Goal: Information Seeking & Learning: Learn about a topic

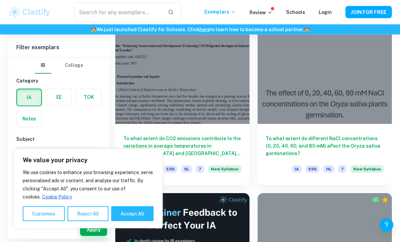
scroll to position [204, 0]
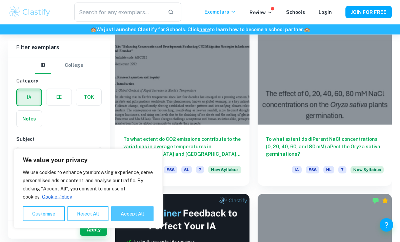
click at [126, 221] on button "Accept All" at bounding box center [132, 213] width 42 height 15
checkbox input "true"
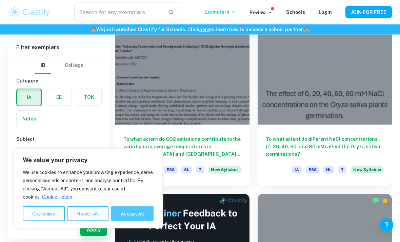
checkbox input "true"
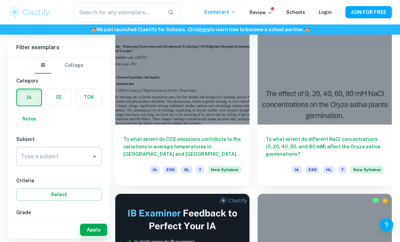
click at [93, 159] on icon "Open" at bounding box center [95, 156] width 8 height 8
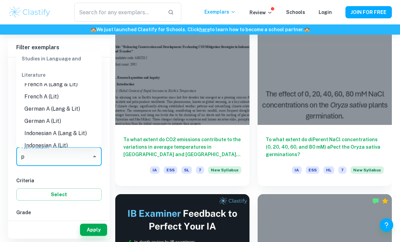
scroll to position [0, 0]
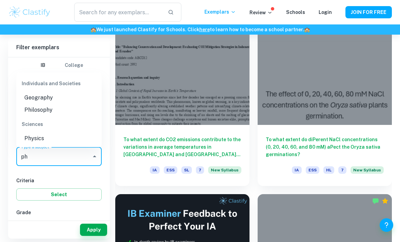
type input "phy"
click at [53, 132] on li "Physics" at bounding box center [58, 138] width 85 height 12
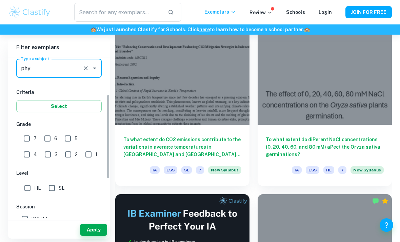
scroll to position [108, 0]
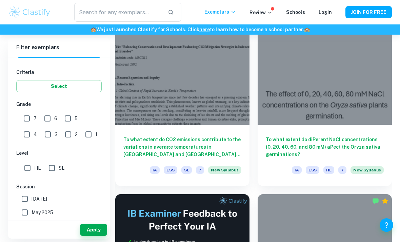
click at [28, 120] on input "7" at bounding box center [27, 119] width 14 height 14
checkbox input "true"
click at [47, 118] on input "6" at bounding box center [48, 119] width 14 height 14
checkbox input "true"
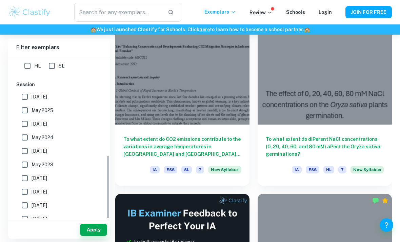
scroll to position [210, 0]
click at [94, 236] on button "Apply" at bounding box center [93, 229] width 27 height 12
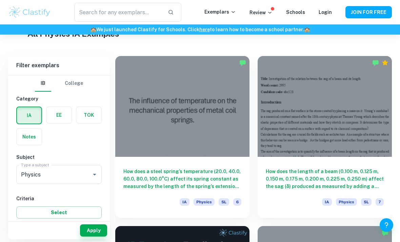
scroll to position [172, 0]
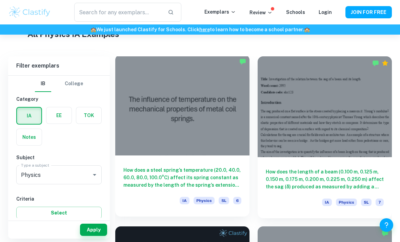
click at [194, 178] on h6 "How does a steel spring’s temperature (20.0, 40.0, 60.0, 80.0, 100.0°C) affect …" at bounding box center [182, 177] width 118 height 22
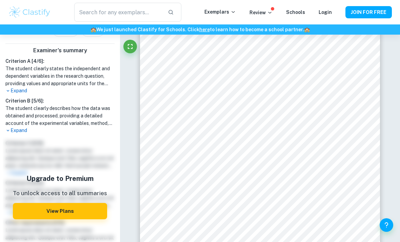
scroll to position [214, 0]
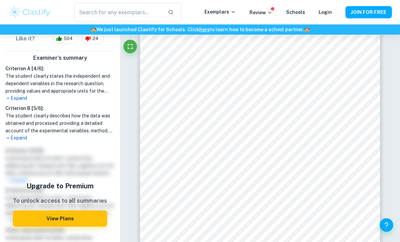
click at [16, 97] on p "Expand" at bounding box center [59, 98] width 109 height 7
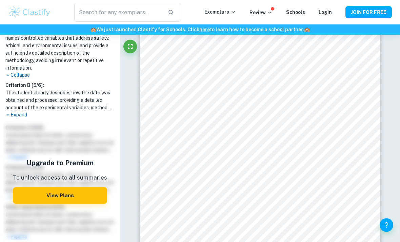
click at [15, 115] on p "Expand" at bounding box center [59, 114] width 109 height 7
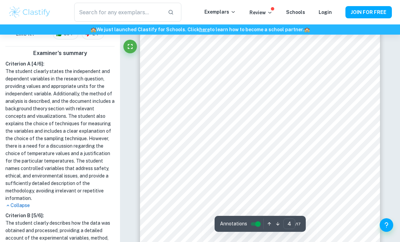
scroll to position [1141, 0]
type input "4"
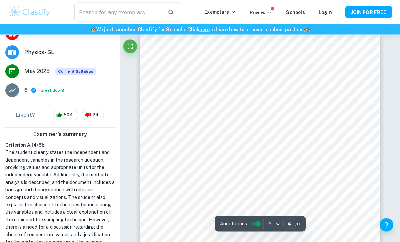
scroll to position [1116, 0]
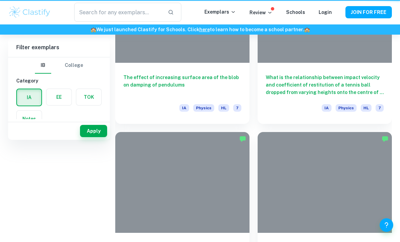
scroll to position [194, 0]
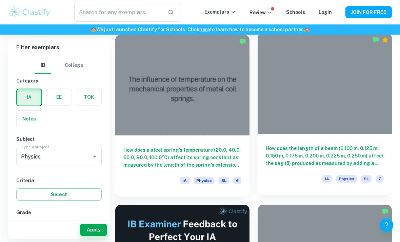
click at [352, 157] on h6 "How does the length of a beam (0.100 m, 0.125 m, 0.150 m, 0.175 m, 0.200 m, 0.2…" at bounding box center [325, 155] width 118 height 22
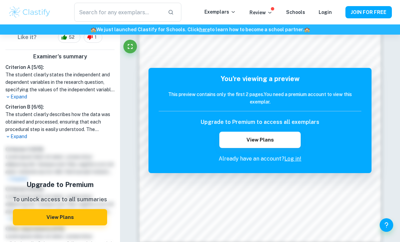
scroll to position [211, 0]
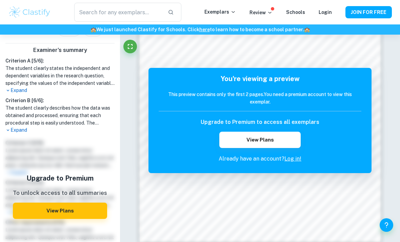
click at [20, 90] on p "Expand" at bounding box center [59, 90] width 109 height 7
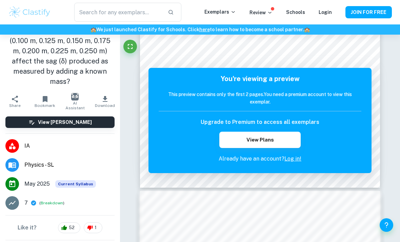
scroll to position [0, 0]
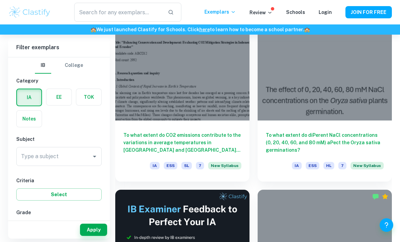
scroll to position [70, 0]
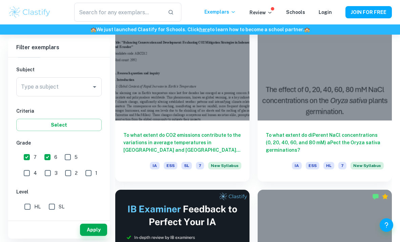
click at [26, 158] on input "7" at bounding box center [27, 157] width 14 height 14
checkbox input "false"
click at [50, 157] on input "6" at bounding box center [48, 157] width 14 height 14
checkbox input "false"
click at [69, 158] on input "5" at bounding box center [68, 157] width 14 height 14
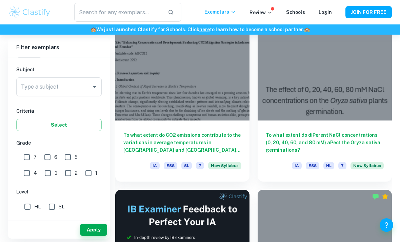
checkbox input "true"
click at [34, 166] on input "4" at bounding box center [27, 173] width 14 height 14
checkbox input "true"
click at [66, 158] on input "5" at bounding box center [68, 157] width 14 height 14
checkbox input "false"
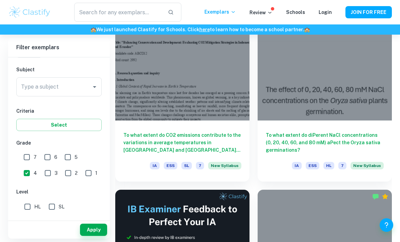
click at [41, 169] on input "3" at bounding box center [48, 173] width 14 height 14
checkbox input "true"
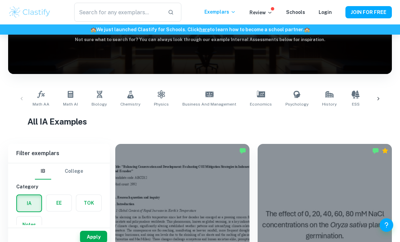
scroll to position [86, 0]
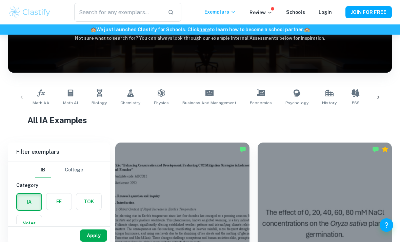
click at [94, 241] on button "Apply" at bounding box center [93, 235] width 27 height 12
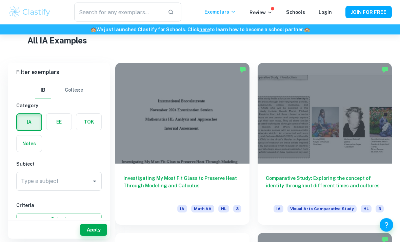
scroll to position [166, 0]
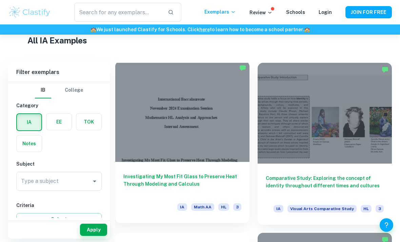
click at [217, 183] on h6 "Investigating My Most Fit Glass to Preserve Heat Through Modeling and Calculus" at bounding box center [182, 184] width 118 height 22
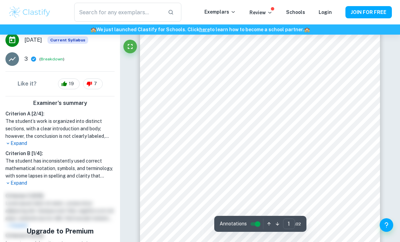
scroll to position [135, 0]
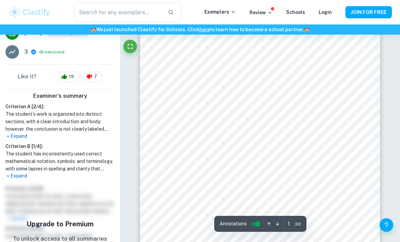
click at [20, 135] on p "Expand" at bounding box center [59, 136] width 109 height 7
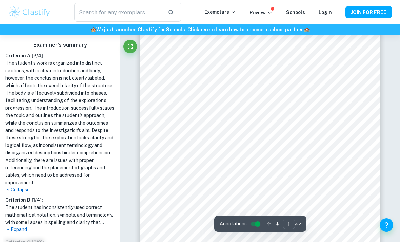
scroll to position [212, 0]
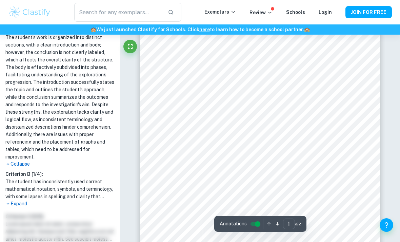
click at [16, 203] on p "Expand" at bounding box center [59, 203] width 109 height 7
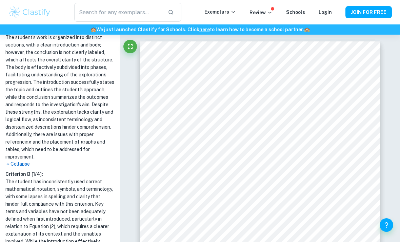
scroll to position [189, 0]
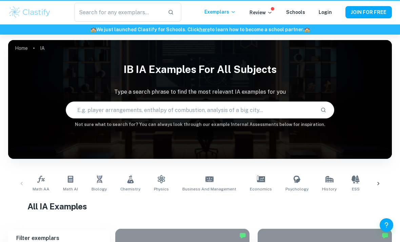
scroll to position [188, 0]
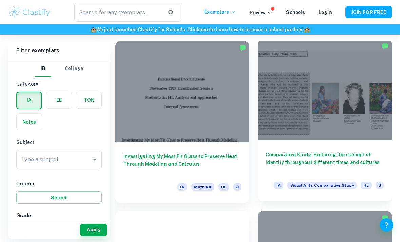
click at [350, 138] on div at bounding box center [325, 89] width 134 height 101
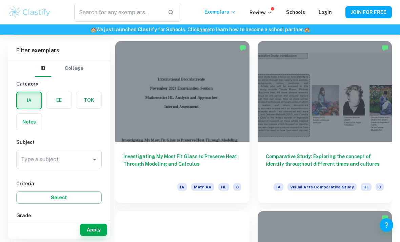
scroll to position [51, 0]
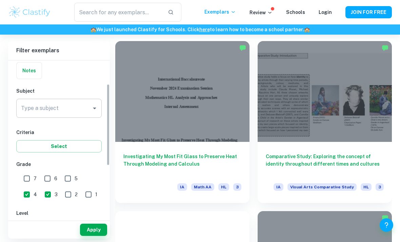
click at [84, 106] on input "Type a subject" at bounding box center [53, 108] width 69 height 13
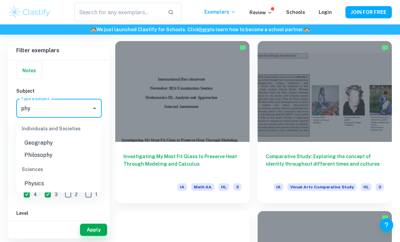
click at [58, 185] on li "Physics" at bounding box center [58, 183] width 85 height 12
type input "Physics"
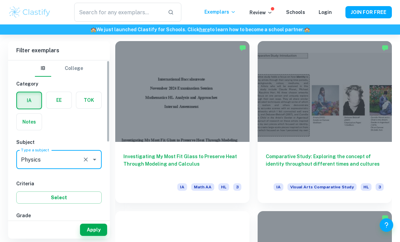
scroll to position [0, 0]
click at [76, 181] on h6 "Criteria" at bounding box center [58, 183] width 85 height 7
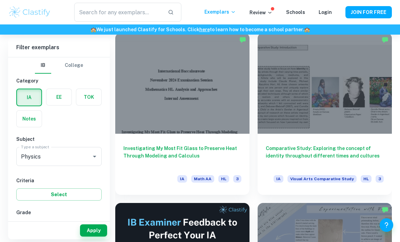
scroll to position [195, 0]
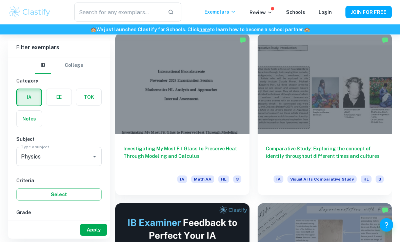
click at [99, 236] on button "Apply" at bounding box center [93, 229] width 27 height 12
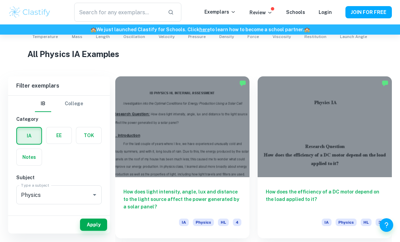
scroll to position [164, 0]
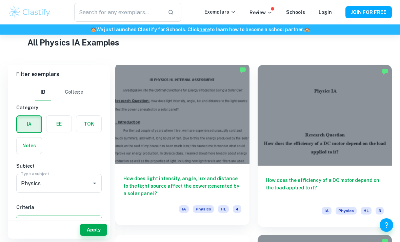
click at [210, 147] on div at bounding box center [182, 113] width 134 height 101
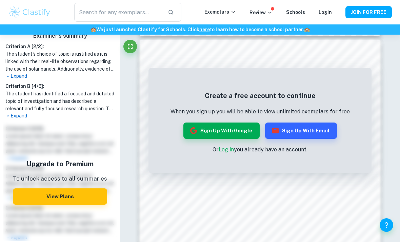
scroll to position [205, 0]
click at [25, 76] on p "Expand" at bounding box center [59, 75] width 109 height 7
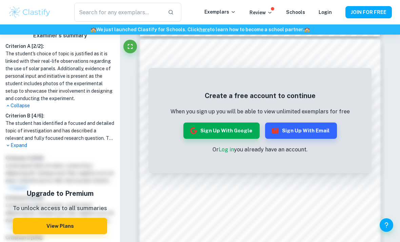
click at [18, 140] on h1 "The student has identified a focused and detailed topic of investigation and ha…" at bounding box center [59, 130] width 109 height 22
click at [23, 154] on div "Upgrade to Premium To unlock access to all summaries View Plans" at bounding box center [60, 211] width 115 height 119
click at [26, 146] on p "Expand" at bounding box center [59, 145] width 109 height 7
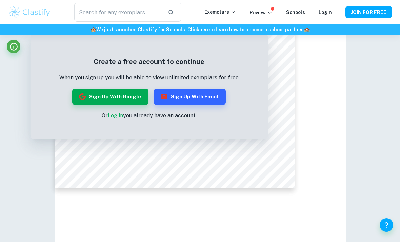
scroll to position [0, 0]
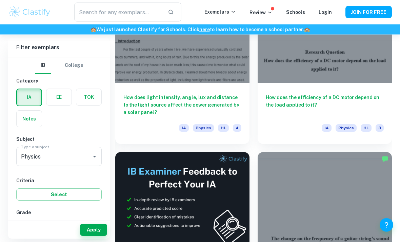
scroll to position [247, 0]
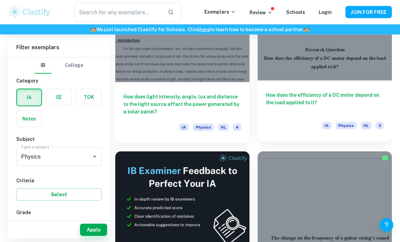
click at [351, 97] on h6 "How does the efficiency of a DC motor depend on the load applied to it?" at bounding box center [325, 103] width 118 height 22
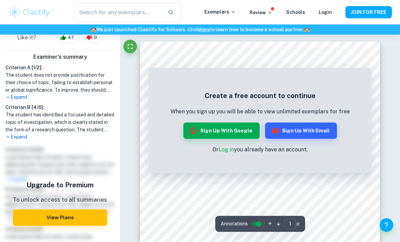
scroll to position [182, 0]
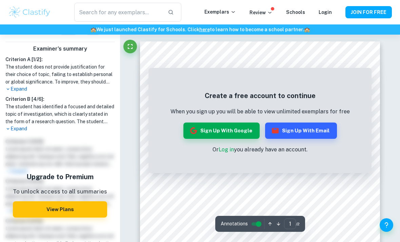
click at [16, 89] on p "Expand" at bounding box center [59, 88] width 109 height 7
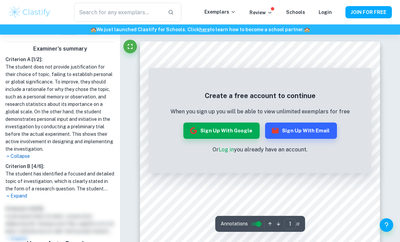
click at [18, 196] on p "Expand" at bounding box center [59, 195] width 109 height 7
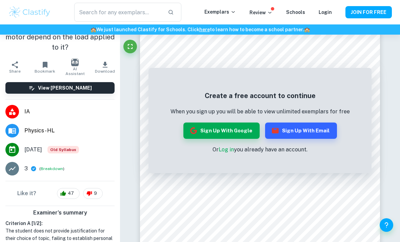
scroll to position [0, 0]
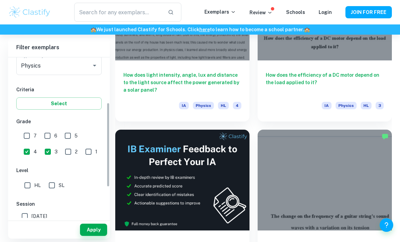
scroll to position [97, 0]
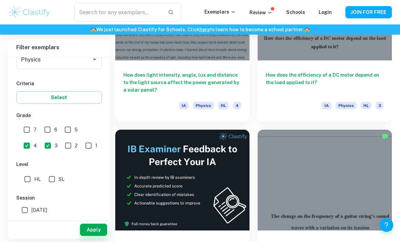
click at [61, 146] on input "2" at bounding box center [68, 146] width 14 height 14
checkbox input "true"
click at [82, 146] on input "1" at bounding box center [89, 146] width 14 height 14
checkbox input "true"
click at [41, 143] on input "3" at bounding box center [48, 146] width 14 height 14
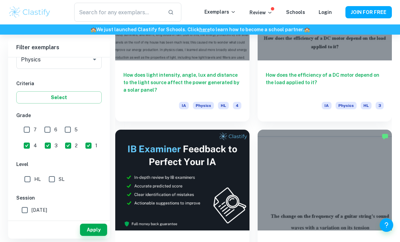
checkbox input "false"
click at [34, 139] on input "4" at bounding box center [27, 146] width 14 height 14
checkbox input "false"
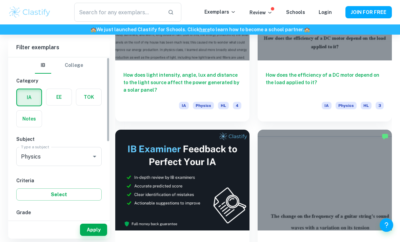
scroll to position [0, 0]
click at [73, 123] on div "IA EE TOK Notes" at bounding box center [57, 105] width 90 height 43
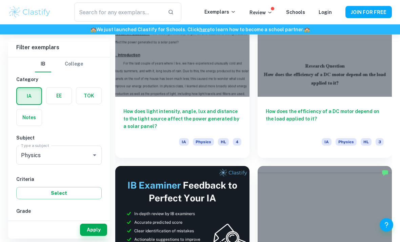
scroll to position [232, 0]
click at [92, 236] on button "Apply" at bounding box center [93, 229] width 27 height 12
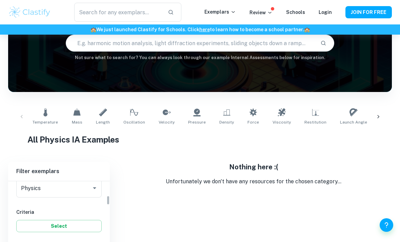
scroll to position [91, 0]
click at [32, 189] on input "Physics" at bounding box center [49, 189] width 60 height 13
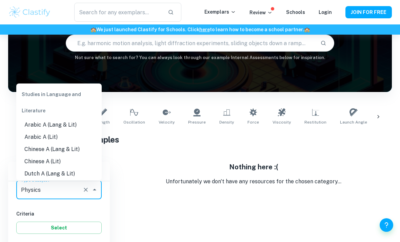
scroll to position [0, 0]
click at [32, 86] on div "Studies in Language and Literature" at bounding box center [58, 102] width 85 height 33
click at [87, 194] on button "Clear" at bounding box center [85, 189] width 9 height 9
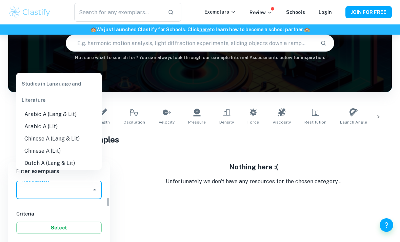
scroll to position [118, 0]
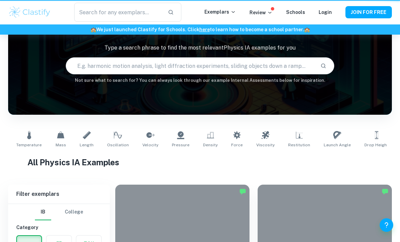
type input "Physics"
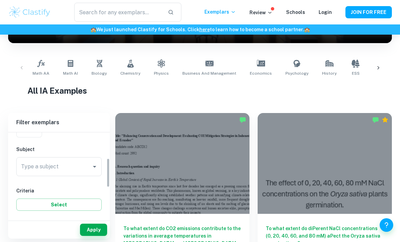
scroll to position [64, 0]
click at [39, 162] on input "Type a subject" at bounding box center [53, 166] width 69 height 13
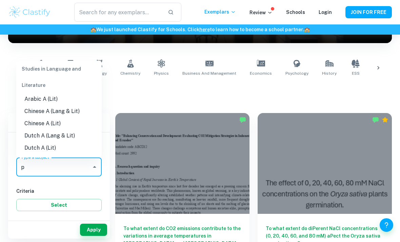
scroll to position [0, 0]
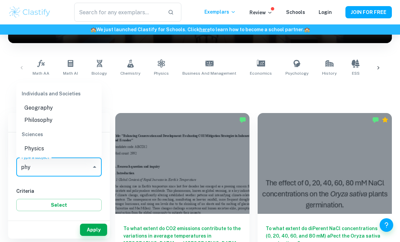
click at [35, 149] on li "Physics" at bounding box center [58, 148] width 85 height 12
type input "Physics"
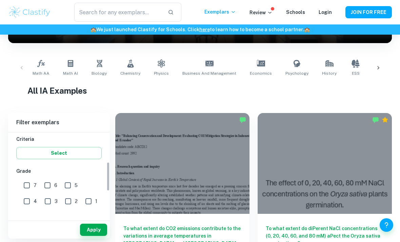
scroll to position [119, 0]
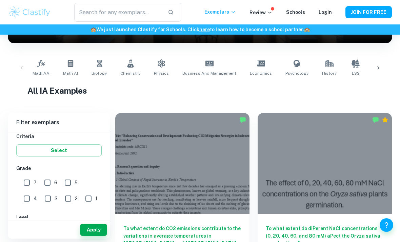
click at [61, 198] on input "2" at bounding box center [68, 199] width 14 height 14
checkbox input "true"
click at [82, 200] on input "1" at bounding box center [89, 199] width 14 height 14
checkbox input "true"
click at [41, 200] on input "3" at bounding box center [48, 199] width 14 height 14
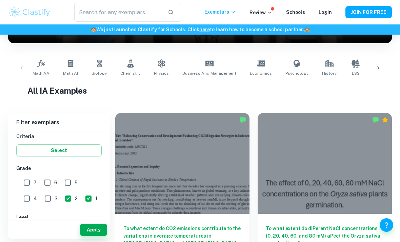
checkbox input "true"
click at [97, 236] on button "Apply" at bounding box center [93, 229] width 27 height 12
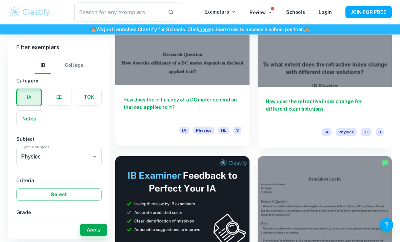
scroll to position [242, 0]
click at [222, 100] on h6 "How does the efficiency of a DC motor depend on the load applied to it?" at bounding box center [182, 107] width 118 height 22
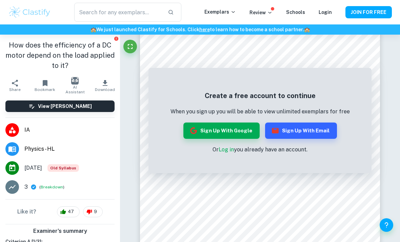
scroll to position [0, 0]
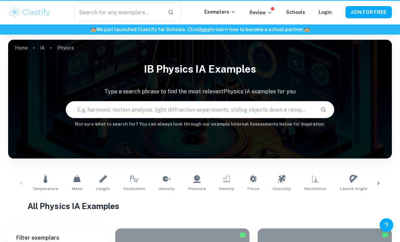
scroll to position [264, 0]
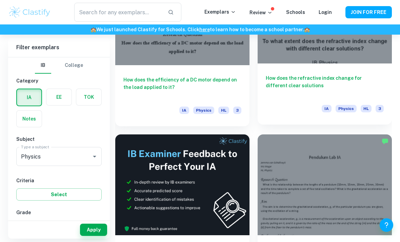
click at [352, 78] on h6 "How does the refractive index change for different clear solutions" at bounding box center [325, 85] width 118 height 22
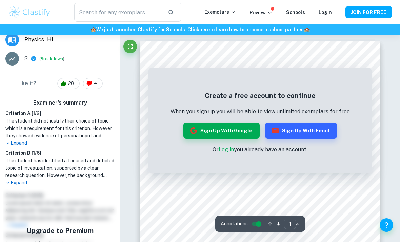
scroll to position [108, 0]
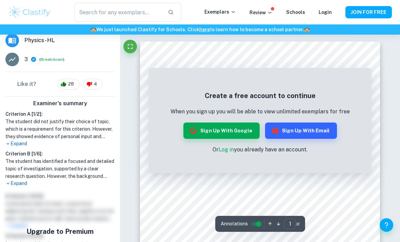
click at [22, 180] on p "Expand" at bounding box center [59, 183] width 109 height 7
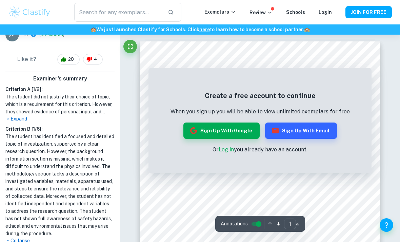
scroll to position [152, 0]
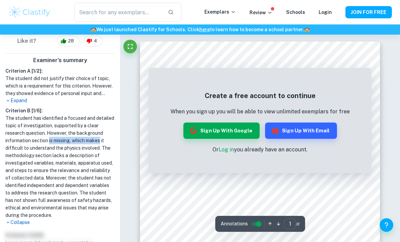
click at [59, 135] on h1 "The student has identified a focused and detailed topic of investigation, suppo…" at bounding box center [59, 166] width 109 height 104
click at [57, 132] on h1 "The student has identified a focused and detailed topic of investigation, suppo…" at bounding box center [59, 166] width 109 height 104
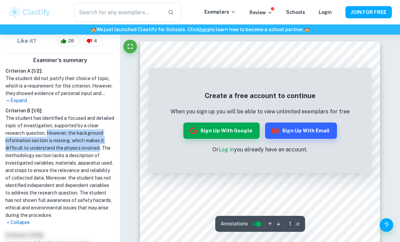
copy h1 "However, the background information section is missing, which makes it difficul…"
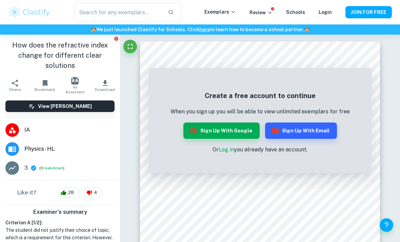
scroll to position [0, 0]
